Goal: Navigation & Orientation: Find specific page/section

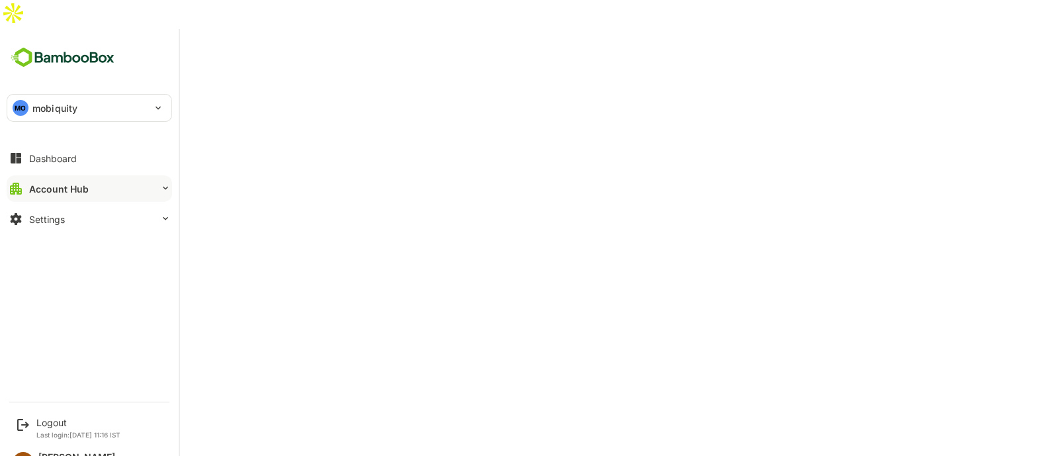
click at [62, 183] on div "Account Hub" at bounding box center [59, 188] width 60 height 11
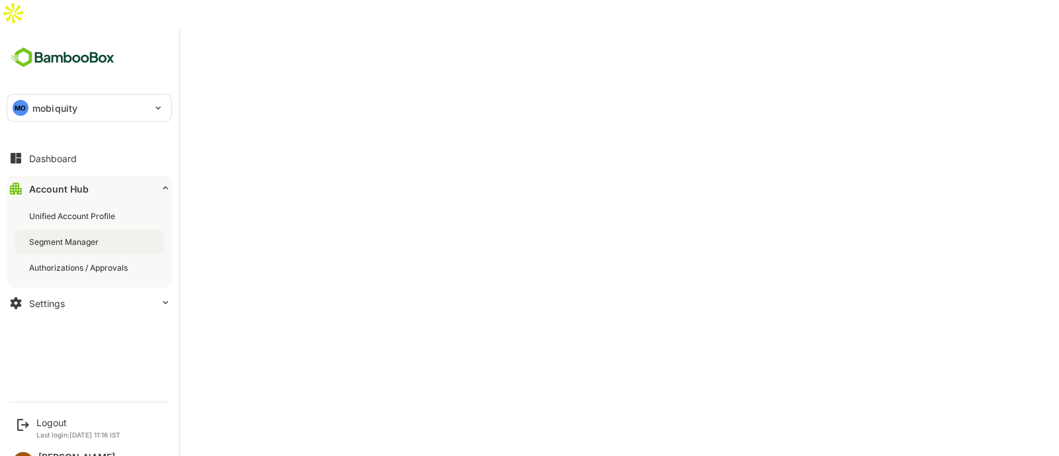
click at [70, 230] on div "Segment Manager" at bounding box center [90, 242] width 150 height 24
click at [66, 153] on div "Dashboard" at bounding box center [53, 158] width 48 height 11
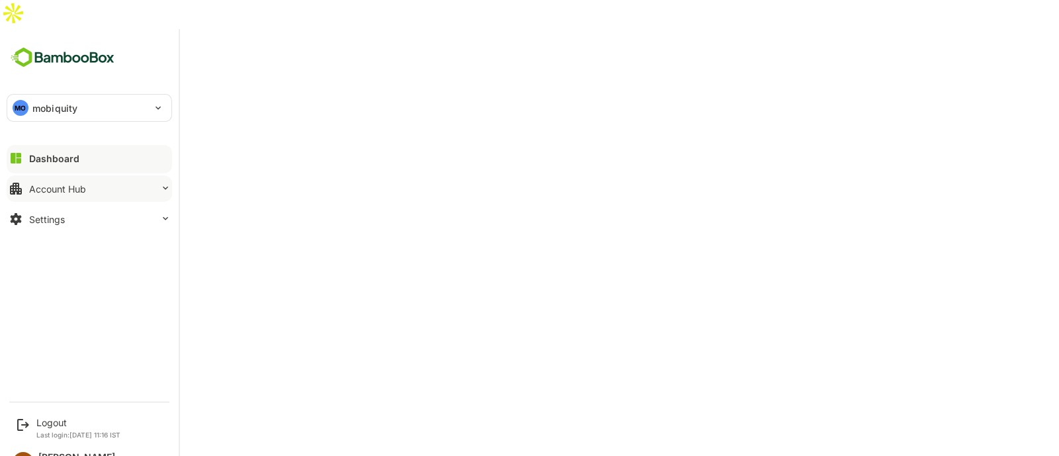
click at [43, 183] on div "Account Hub" at bounding box center [57, 188] width 57 height 11
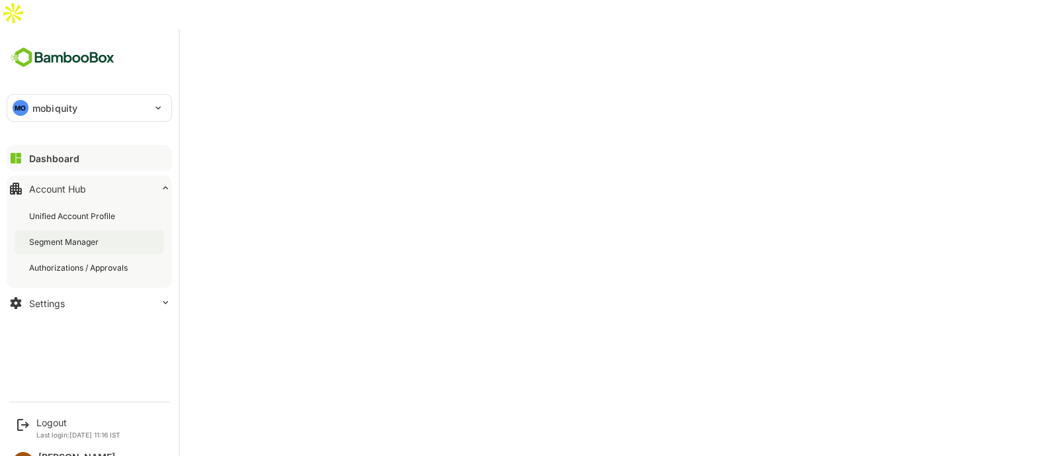
click at [62, 236] on div "Segment Manager" at bounding box center [65, 241] width 72 height 11
click at [75, 290] on button "Settings" at bounding box center [90, 303] width 166 height 26
click at [91, 45] on img at bounding box center [63, 57] width 112 height 25
